Goal: Task Accomplishment & Management: Manage account settings

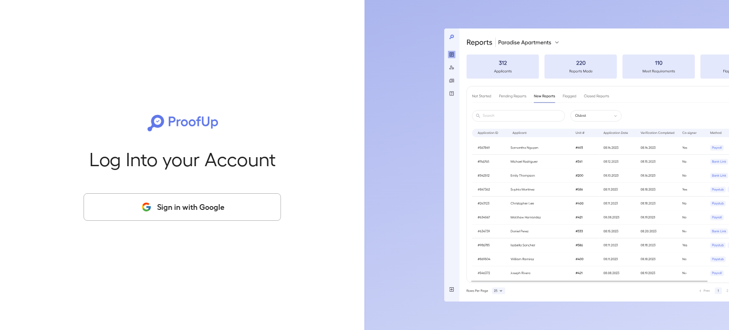
click at [227, 205] on button "Sign in with Google" at bounding box center [183, 207] width 198 height 28
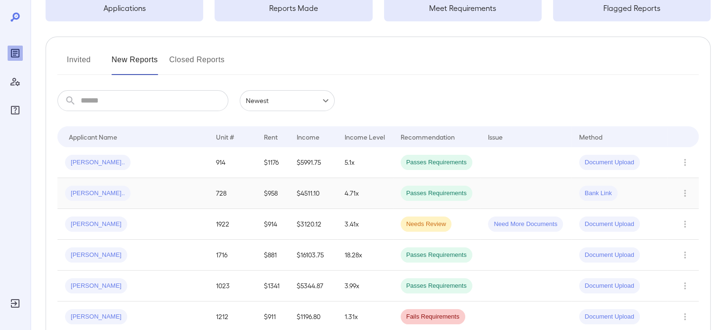
scroll to position [95, 0]
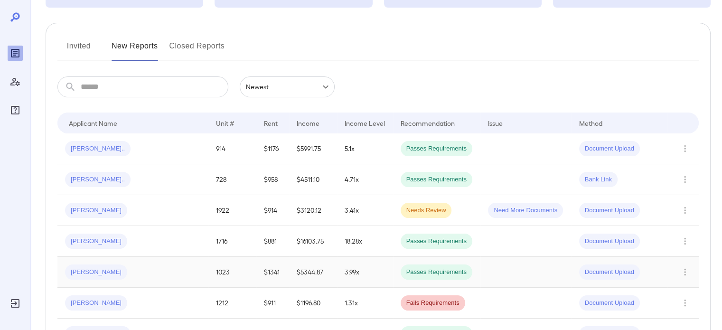
click at [219, 274] on td "1023" at bounding box center [232, 272] width 48 height 31
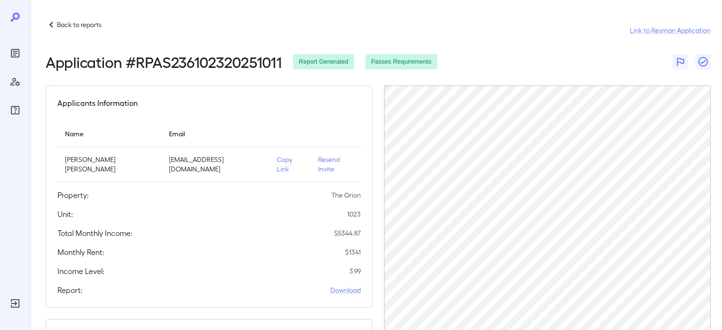
click at [74, 24] on p "Back to reports" at bounding box center [79, 24] width 45 height 9
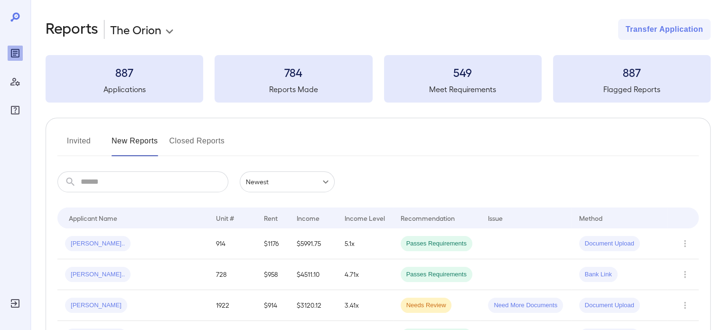
click at [73, 142] on button "Invited" at bounding box center [78, 144] width 43 height 23
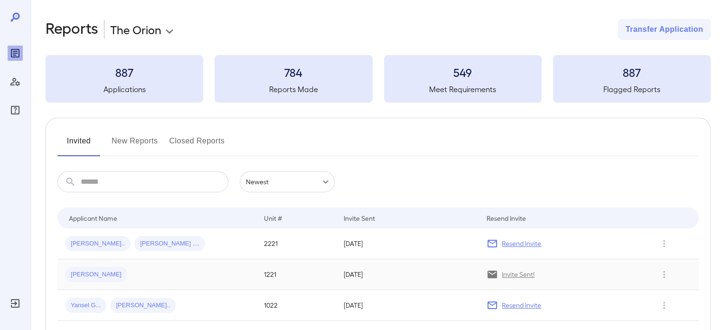
click at [298, 261] on td "1221" at bounding box center [296, 274] width 80 height 31
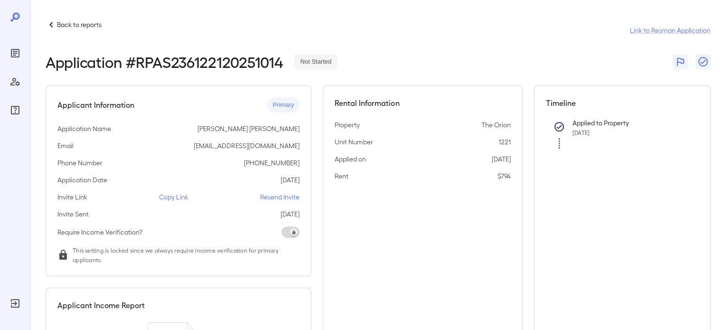
click at [287, 201] on div "Applicant Information Primary Application Name Ashlynn Michelle Shawntaz Mays E…" at bounding box center [179, 180] width 266 height 191
click at [284, 197] on p "Resend Invite" at bounding box center [279, 196] width 39 height 9
drag, startPoint x: 284, startPoint y: 197, endPoint x: 176, endPoint y: 184, distance: 109.1
click at [177, 185] on div "Applicant Information Primary Application Name Ashlynn Michelle Shawntaz Mays E…" at bounding box center [179, 180] width 266 height 191
click at [180, 195] on p "Copy Link" at bounding box center [173, 196] width 29 height 9
